Goal: Information Seeking & Learning: Learn about a topic

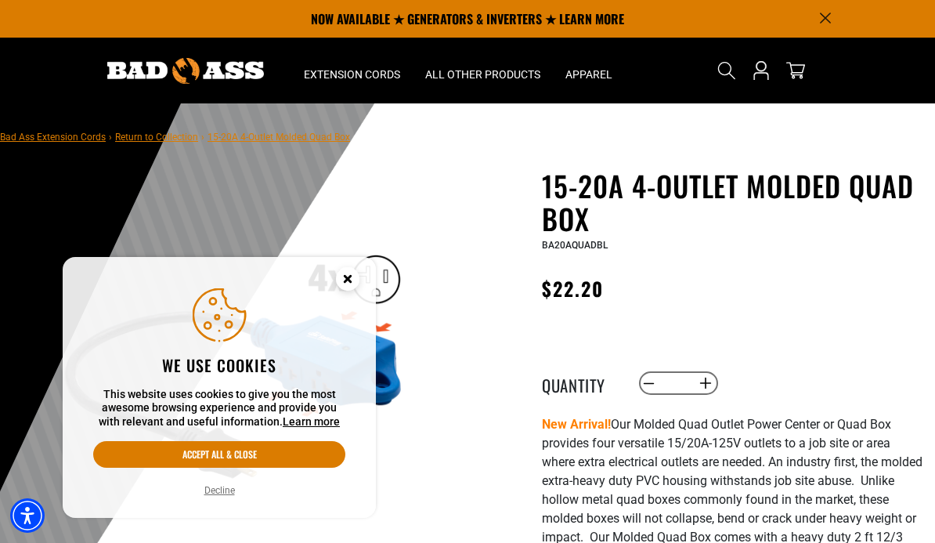
click at [750, 260] on div "15-20A 4-Outlet Molded Quad Box 15-20A 4-Outlet Molded Quad Box BA20AQUADBL Reg…" at bounding box center [732, 518] width 381 height 698
click at [345, 286] on circle "Close this option" at bounding box center [348, 279] width 24 height 24
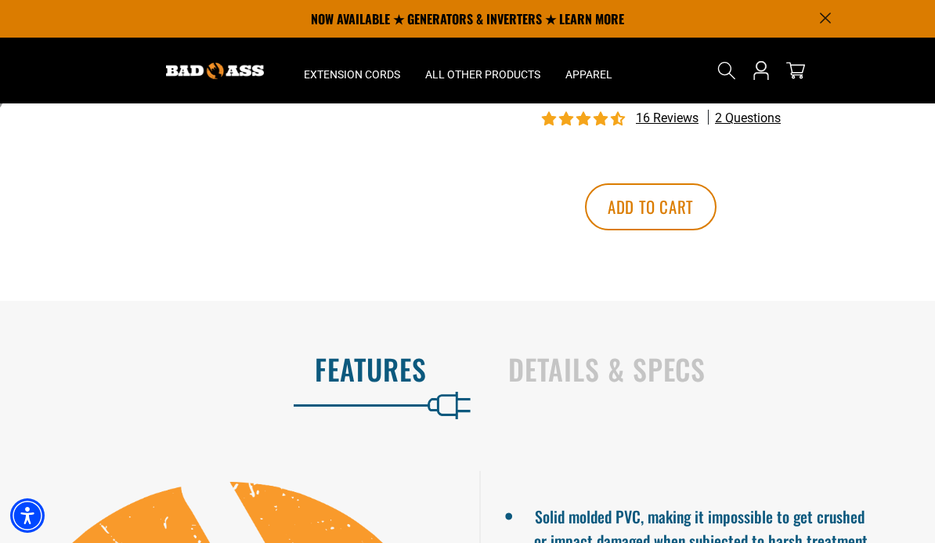
scroll to position [581, 0]
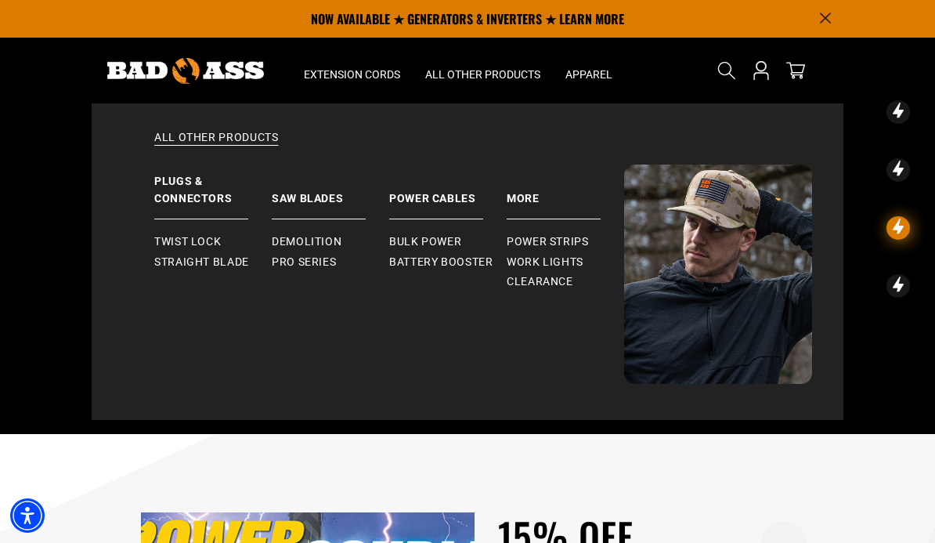
click at [533, 198] on link "More" at bounding box center [566, 192] width 118 height 55
click at [468, 83] on summary "All Other Products" at bounding box center [483, 71] width 140 height 66
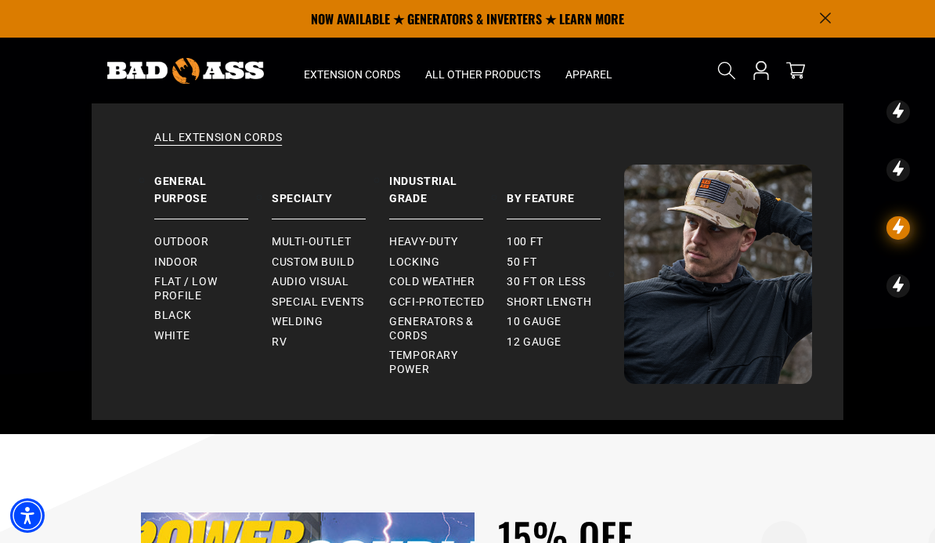
click at [288, 341] on link "RV" at bounding box center [331, 342] width 118 height 20
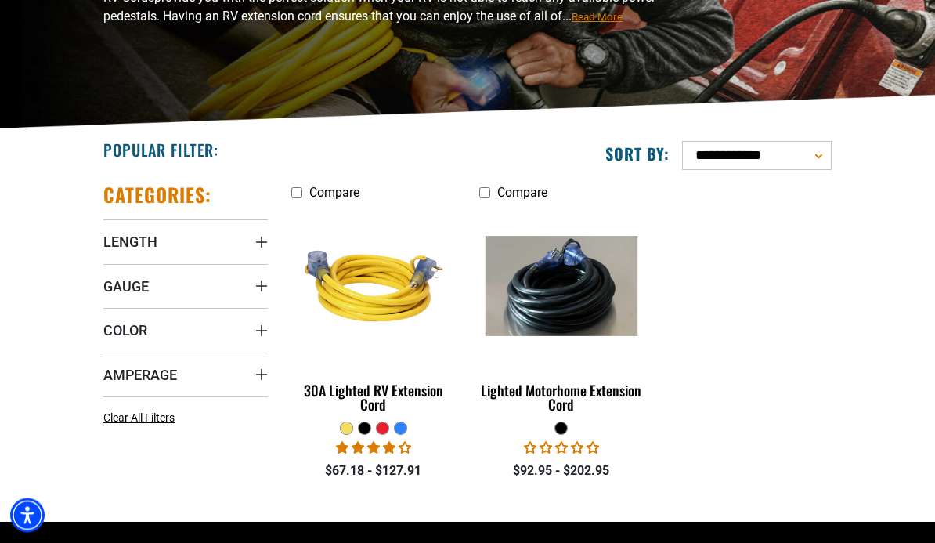
scroll to position [211, 0]
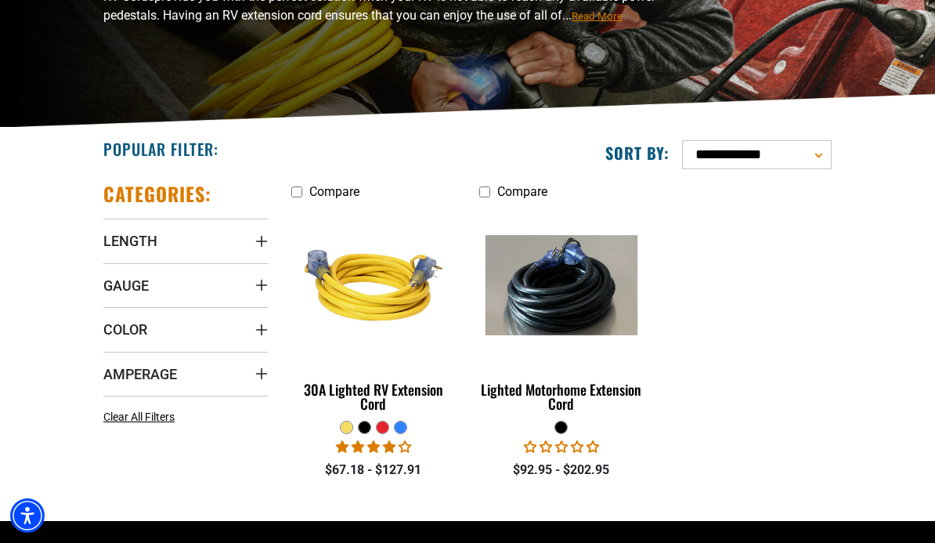
click at [598, 299] on img at bounding box center [561, 285] width 169 height 100
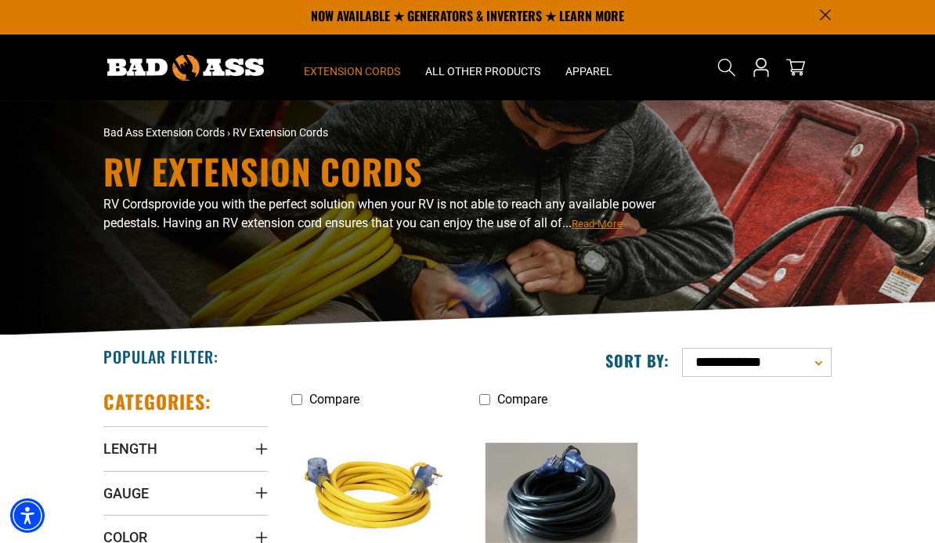
scroll to position [0, 0]
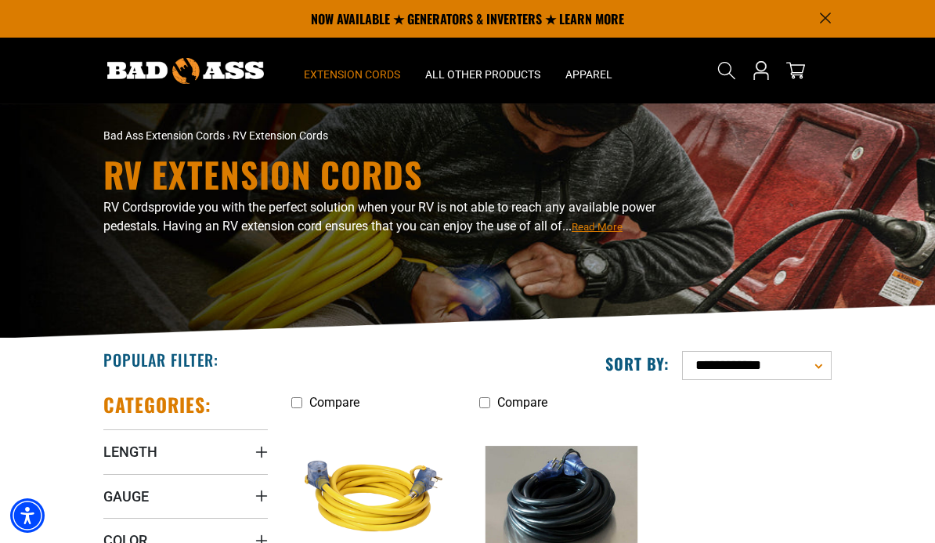
click at [598, 232] on span "Read More" at bounding box center [597, 227] width 51 height 12
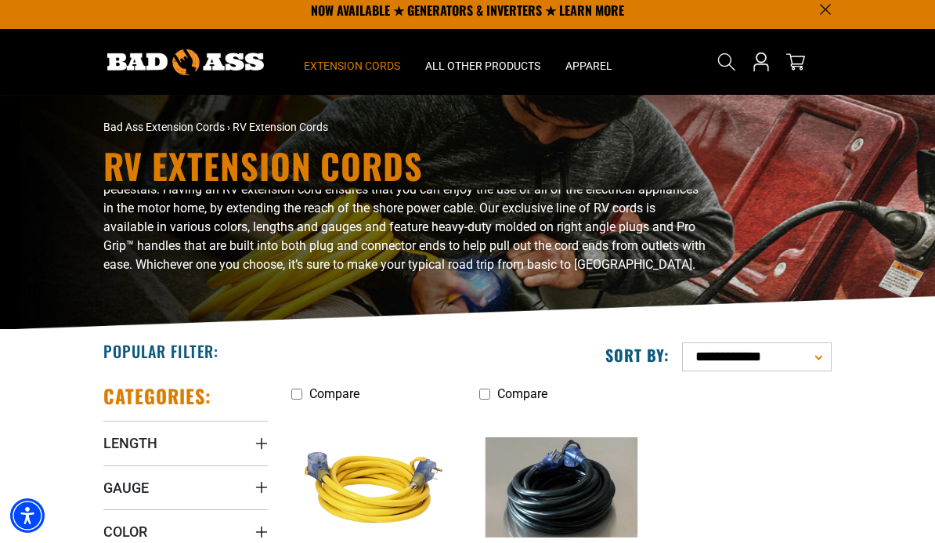
scroll to position [32, 0]
